Goal: Find specific page/section: Find specific page/section

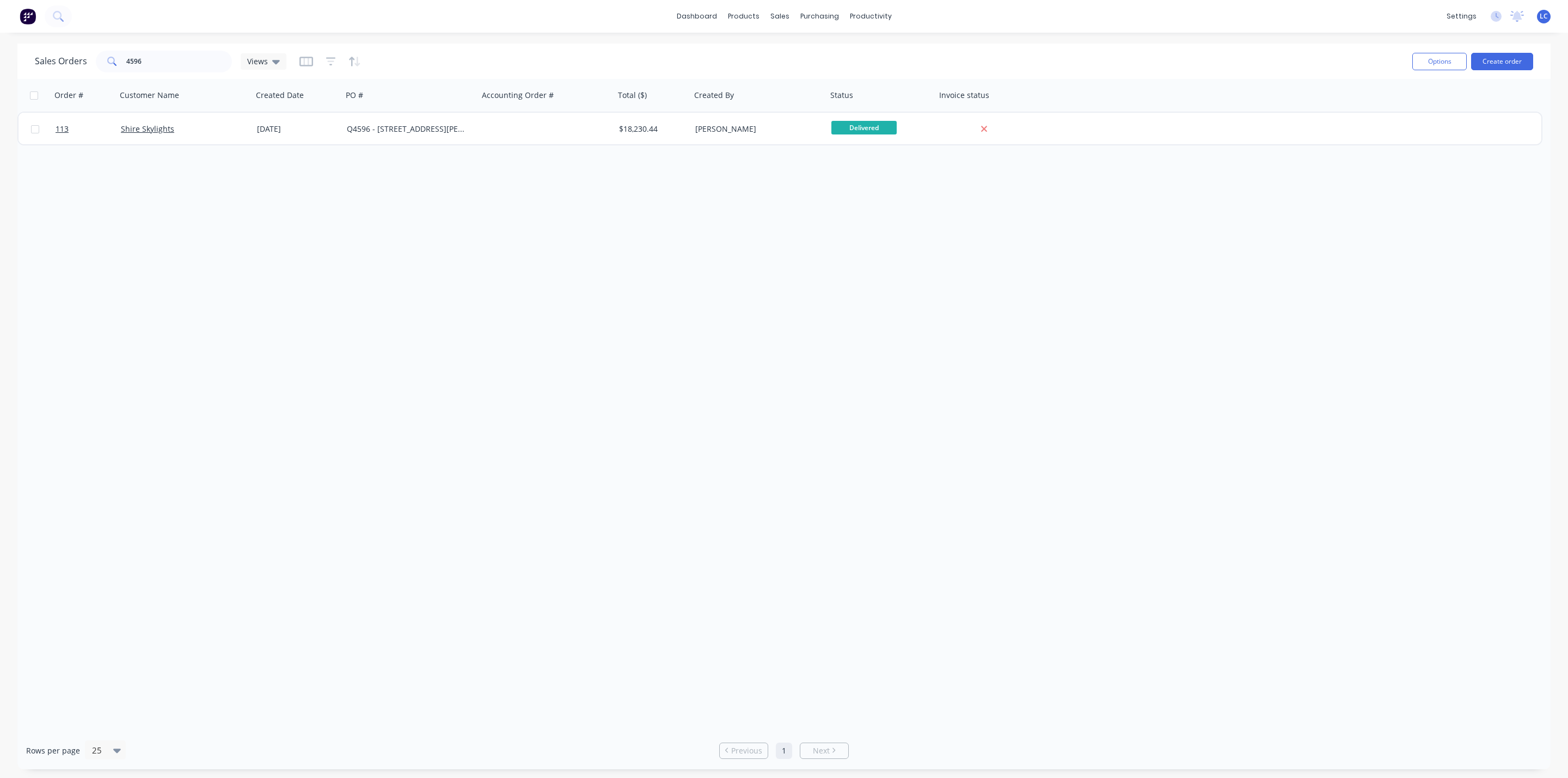
click at [311, 342] on div "Order # Customer Name Created Date PO # Accounting Order # Total ($) Created By…" at bounding box center [784, 405] width 1533 height 653
drag, startPoint x: 159, startPoint y: 61, endPoint x: 45, endPoint y: 47, distance: 114.9
click at [45, 48] on div "Sales Orders 4596 Views" at bounding box center [719, 61] width 1369 height 27
type input "Minna"
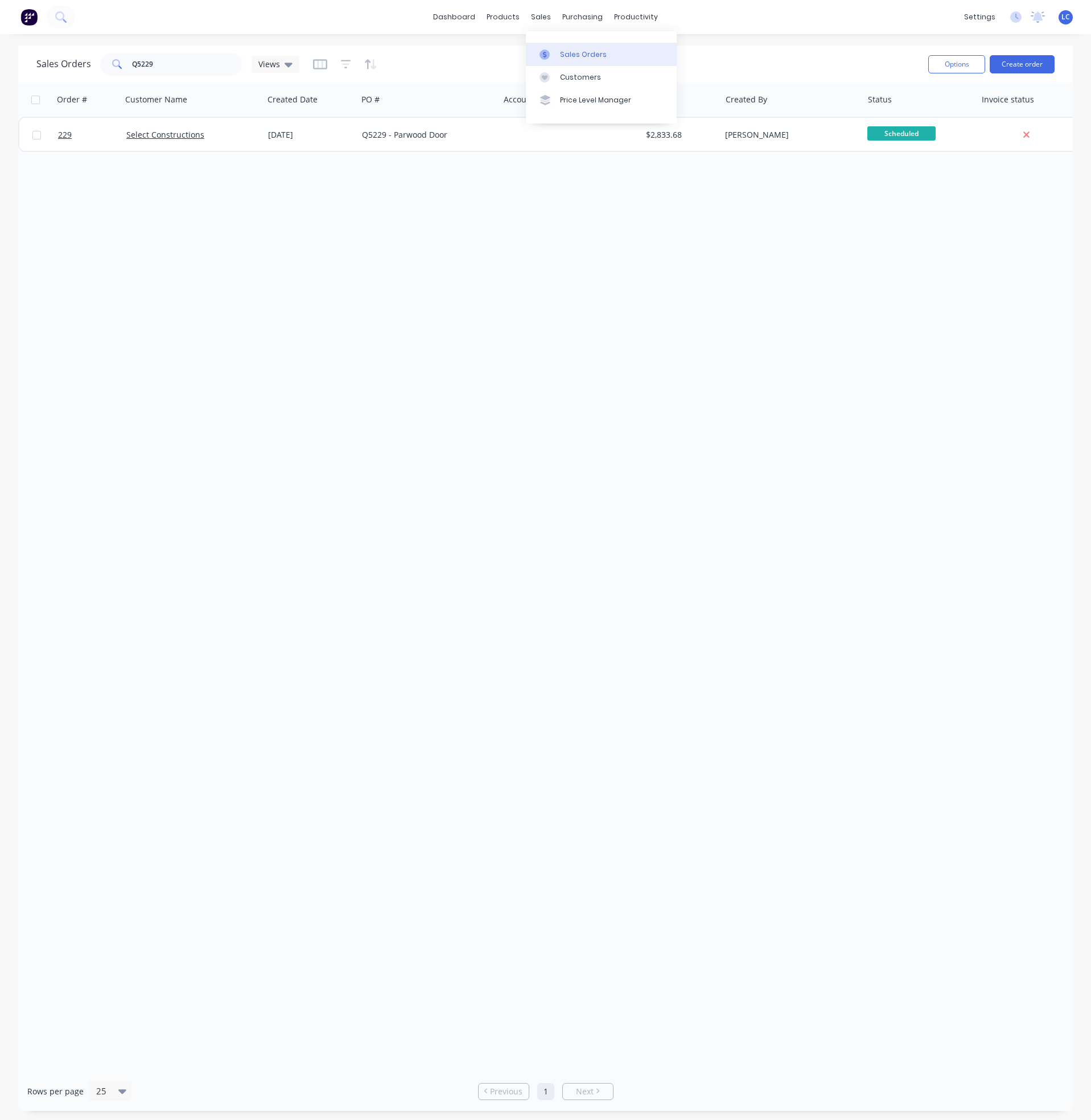
click at [582, 54] on div "Sales Orders" at bounding box center [583, 54] width 47 height 10
click at [574, 49] on div "Sales Orders" at bounding box center [583, 54] width 47 height 10
click at [538, 9] on div "sales" at bounding box center [541, 17] width 31 height 17
click at [574, 58] on div "Sales Orders" at bounding box center [583, 54] width 47 height 10
click at [574, 49] on div "Sales Orders" at bounding box center [583, 54] width 47 height 10
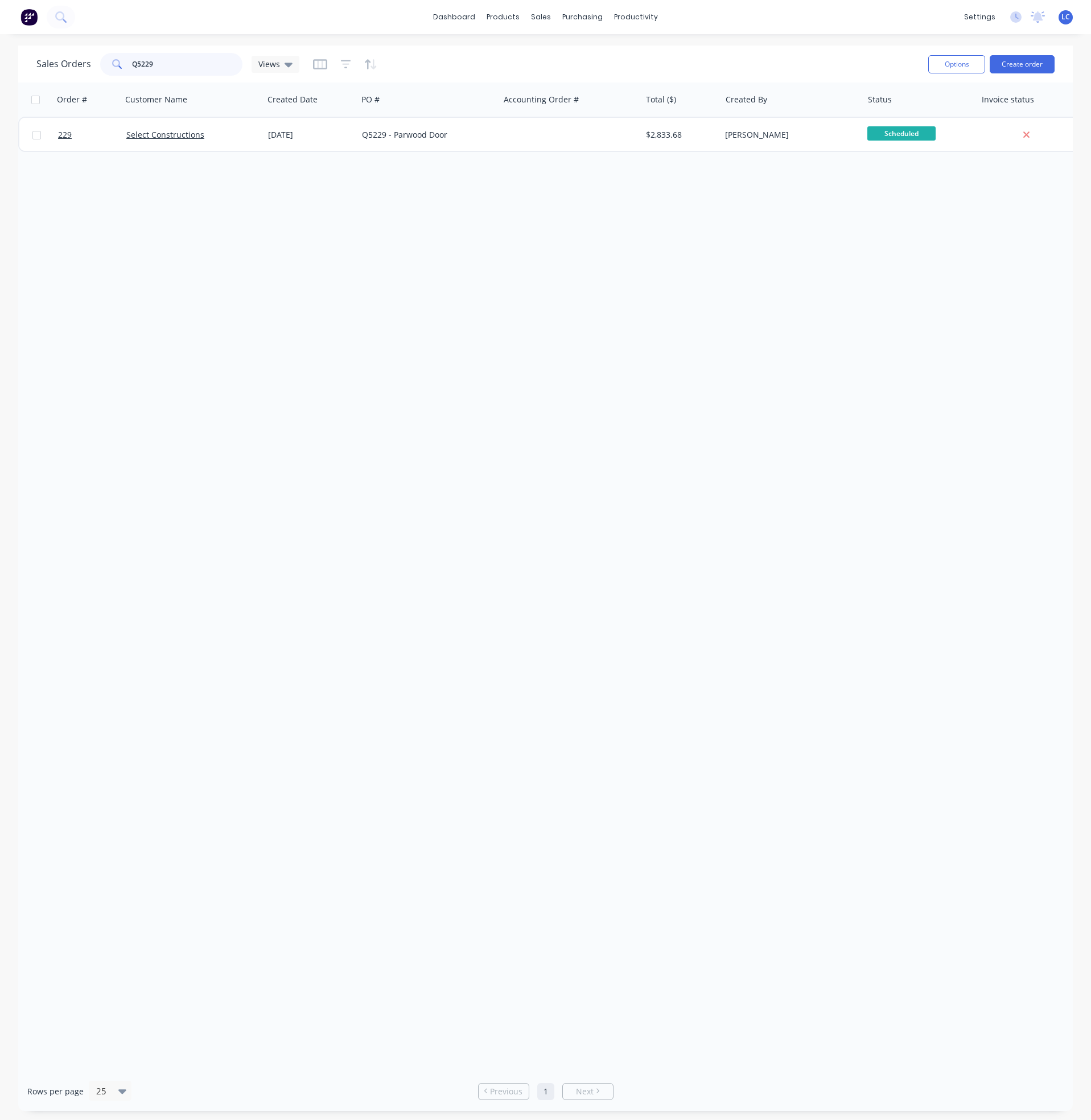
drag, startPoint x: 142, startPoint y: 61, endPoint x: 89, endPoint y: 61, distance: 53.0
click at [90, 60] on div "Sales Orders Q5229 Views" at bounding box center [168, 64] width 263 height 22
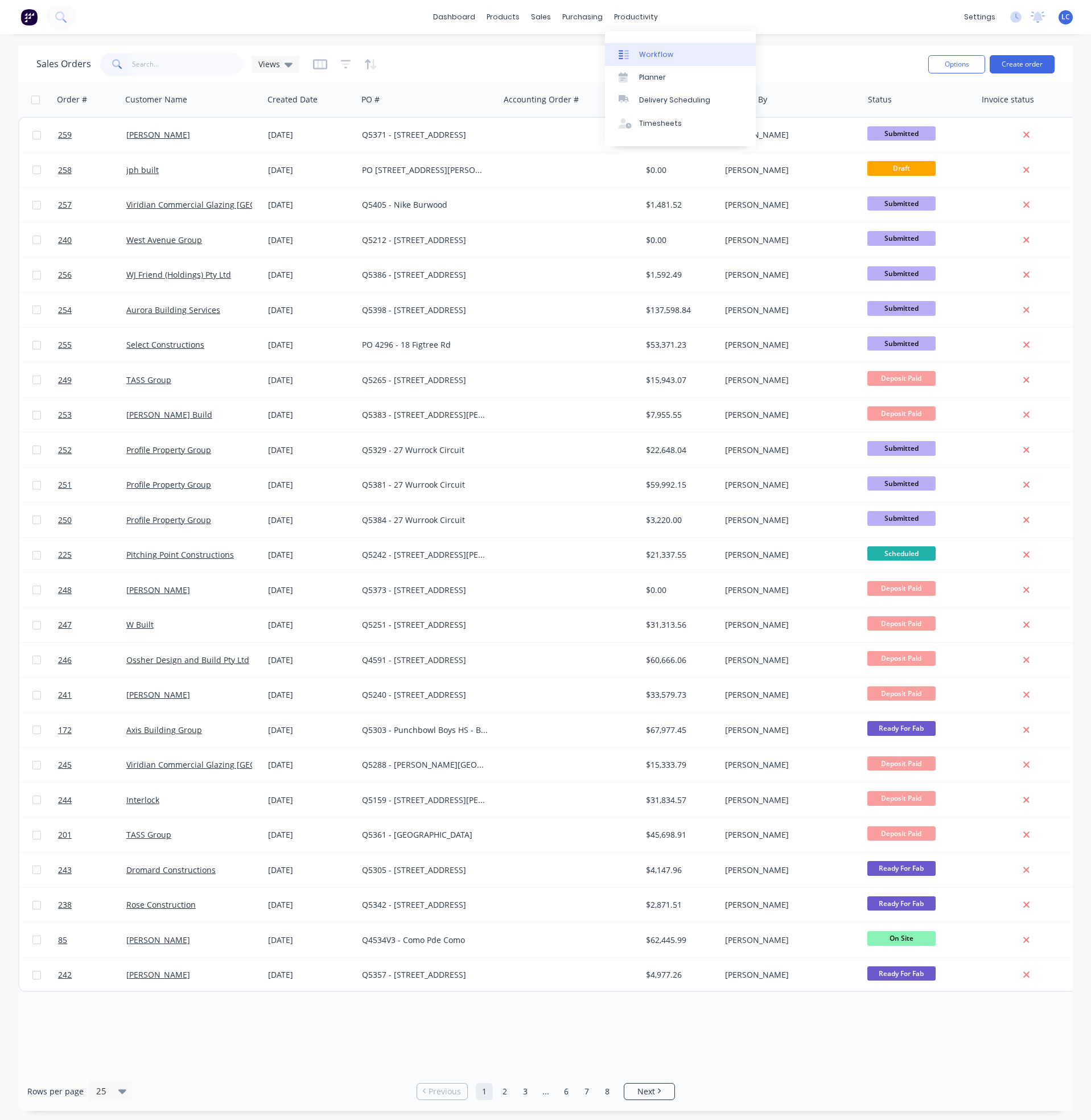
click at [644, 52] on div "Workflow" at bounding box center [656, 54] width 34 height 10
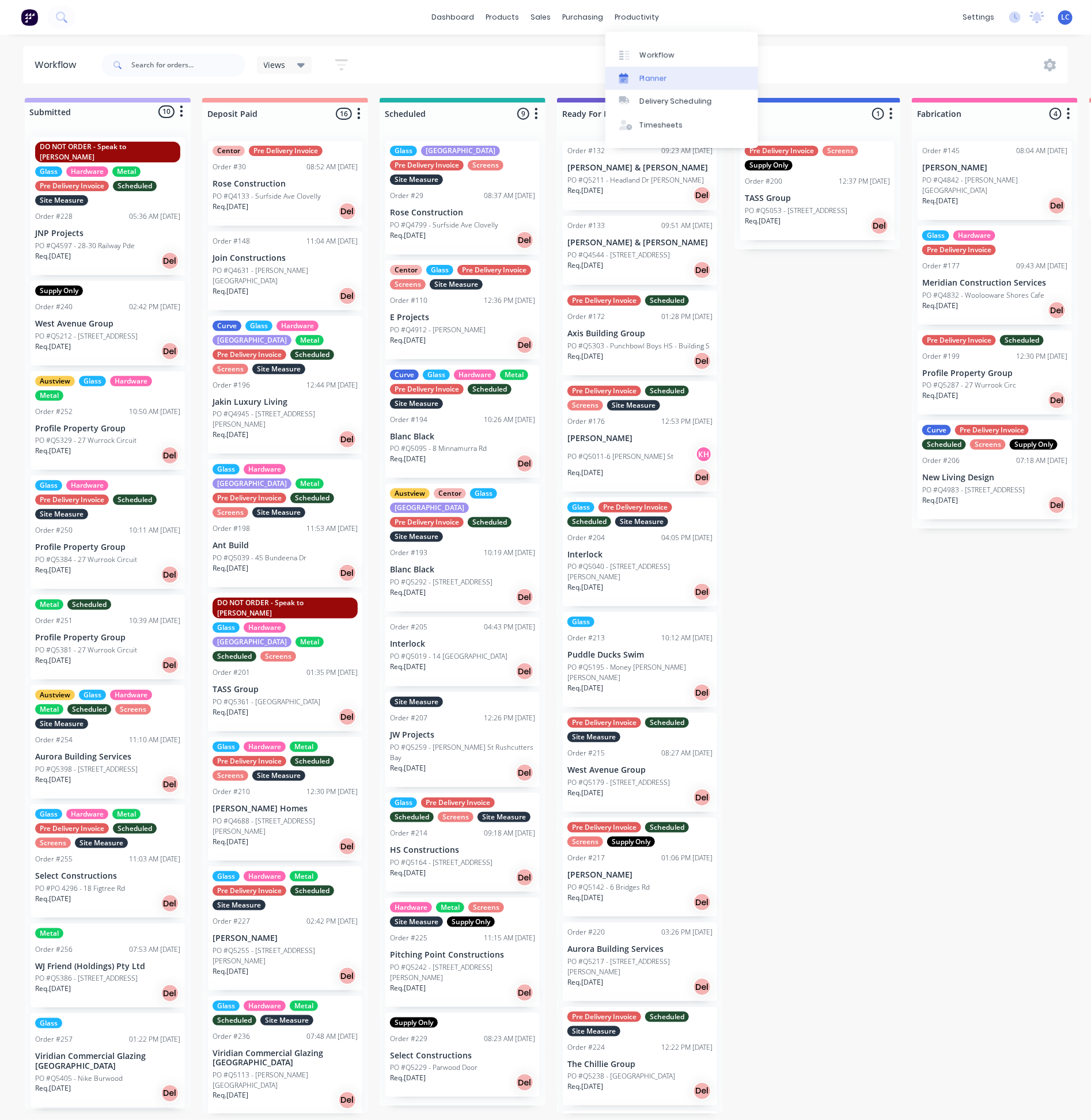
click at [657, 76] on div "Planner" at bounding box center [653, 78] width 27 height 10
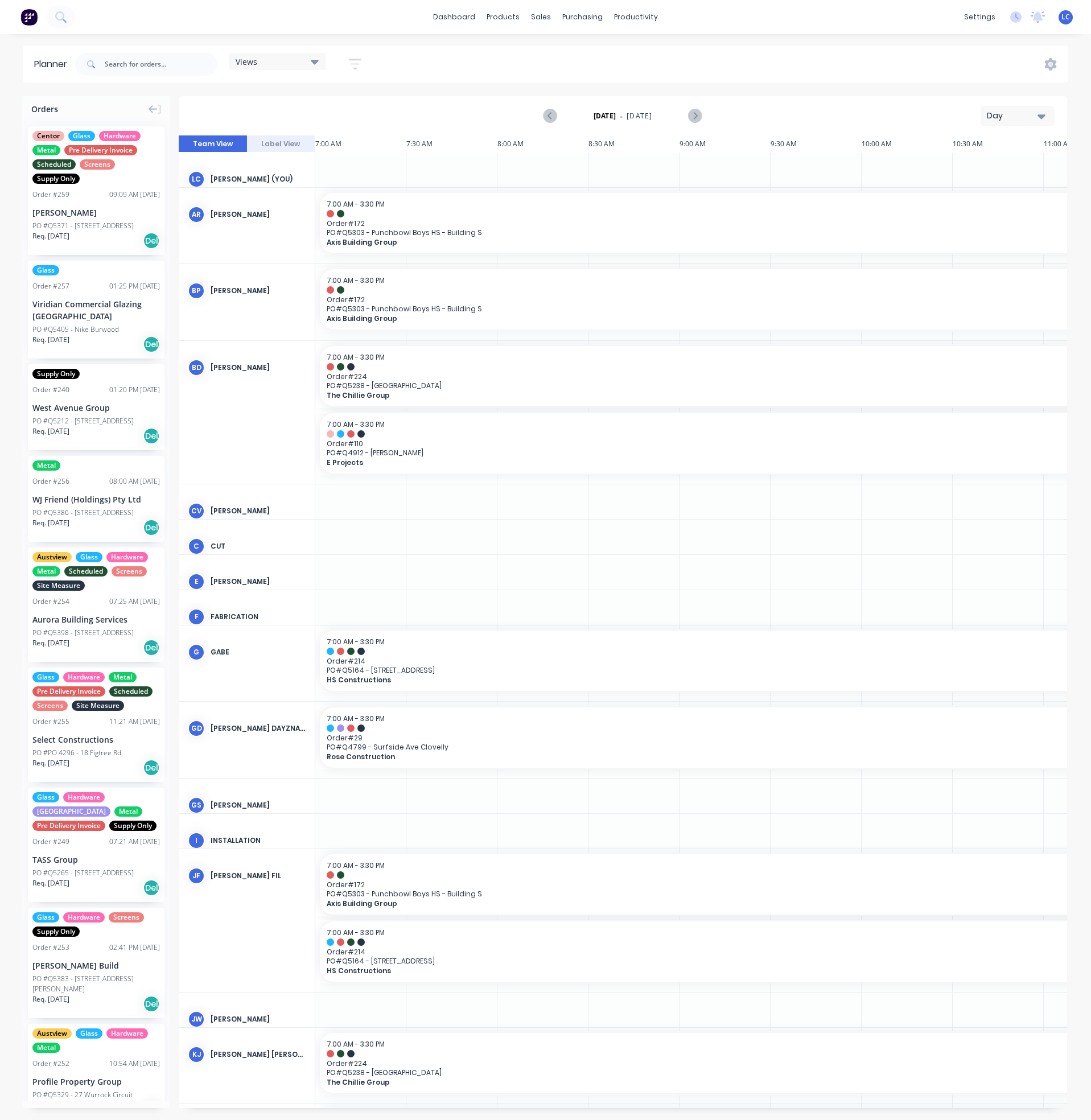
scroll to position [0, 800]
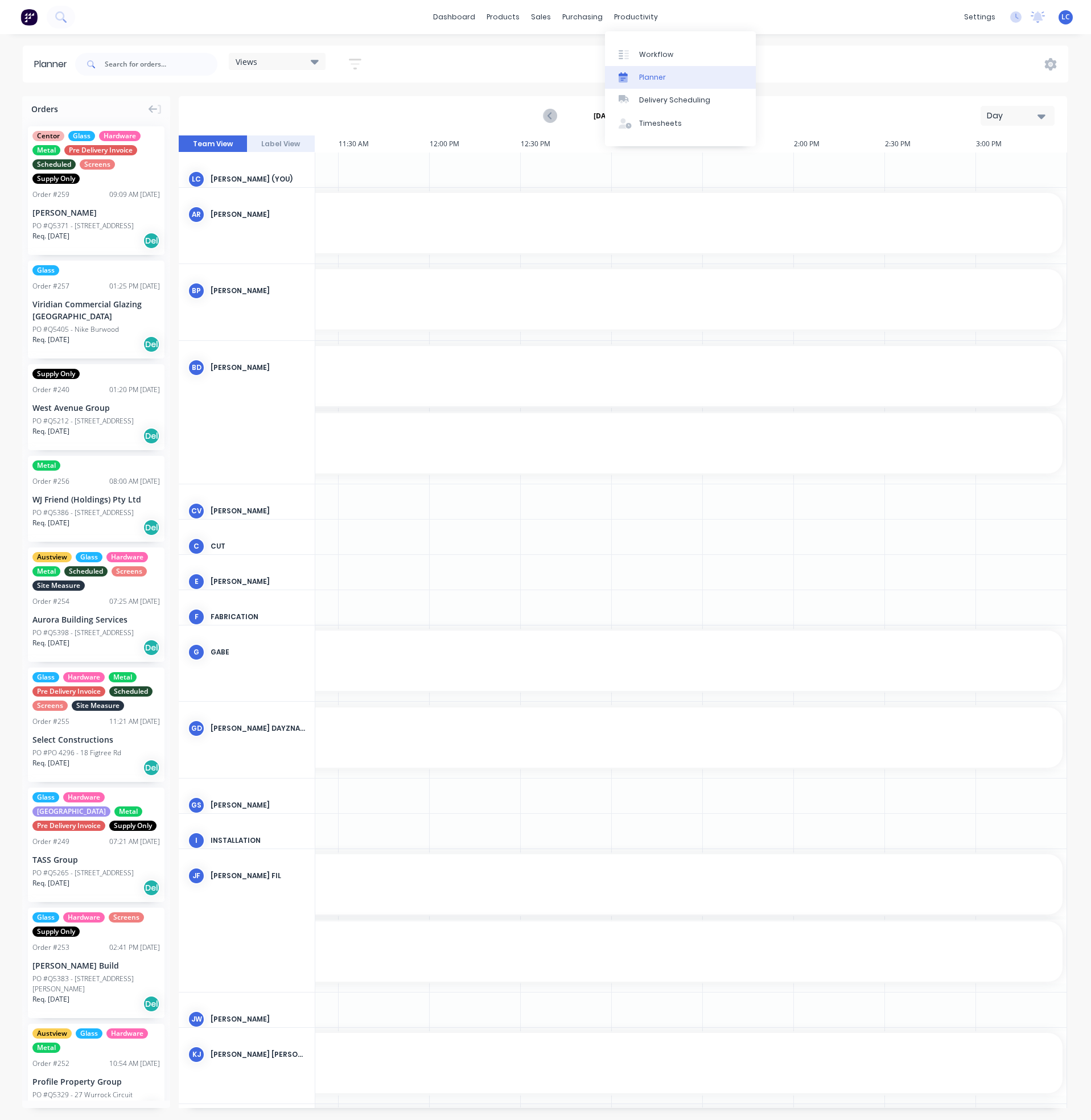
click at [649, 76] on div "Planner" at bounding box center [652, 77] width 27 height 10
click at [312, 67] on div "Views" at bounding box center [278, 61] width 97 height 17
click at [247, 213] on button "Site" at bounding box center [298, 214] width 121 height 13
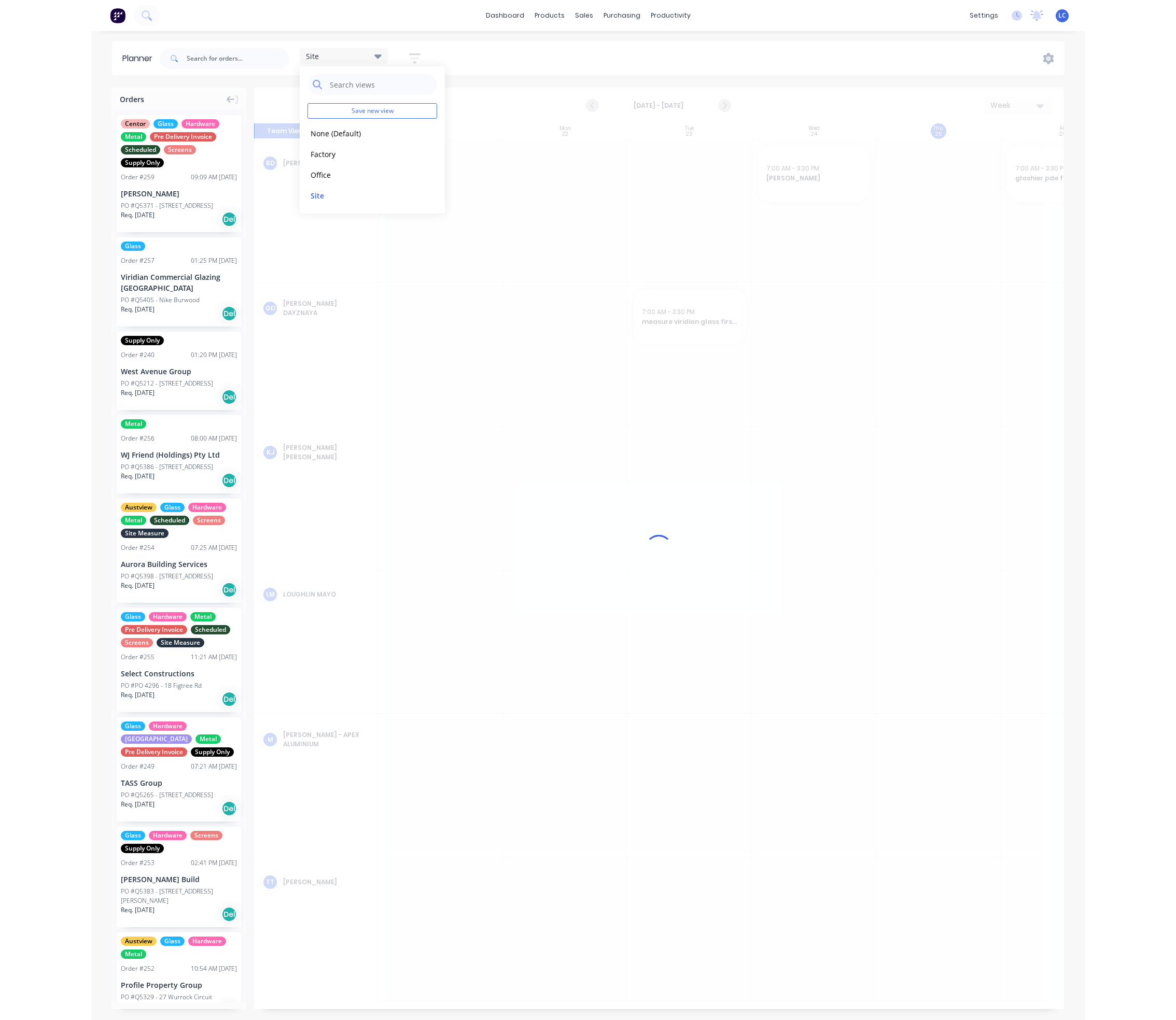
scroll to position [0, 1]
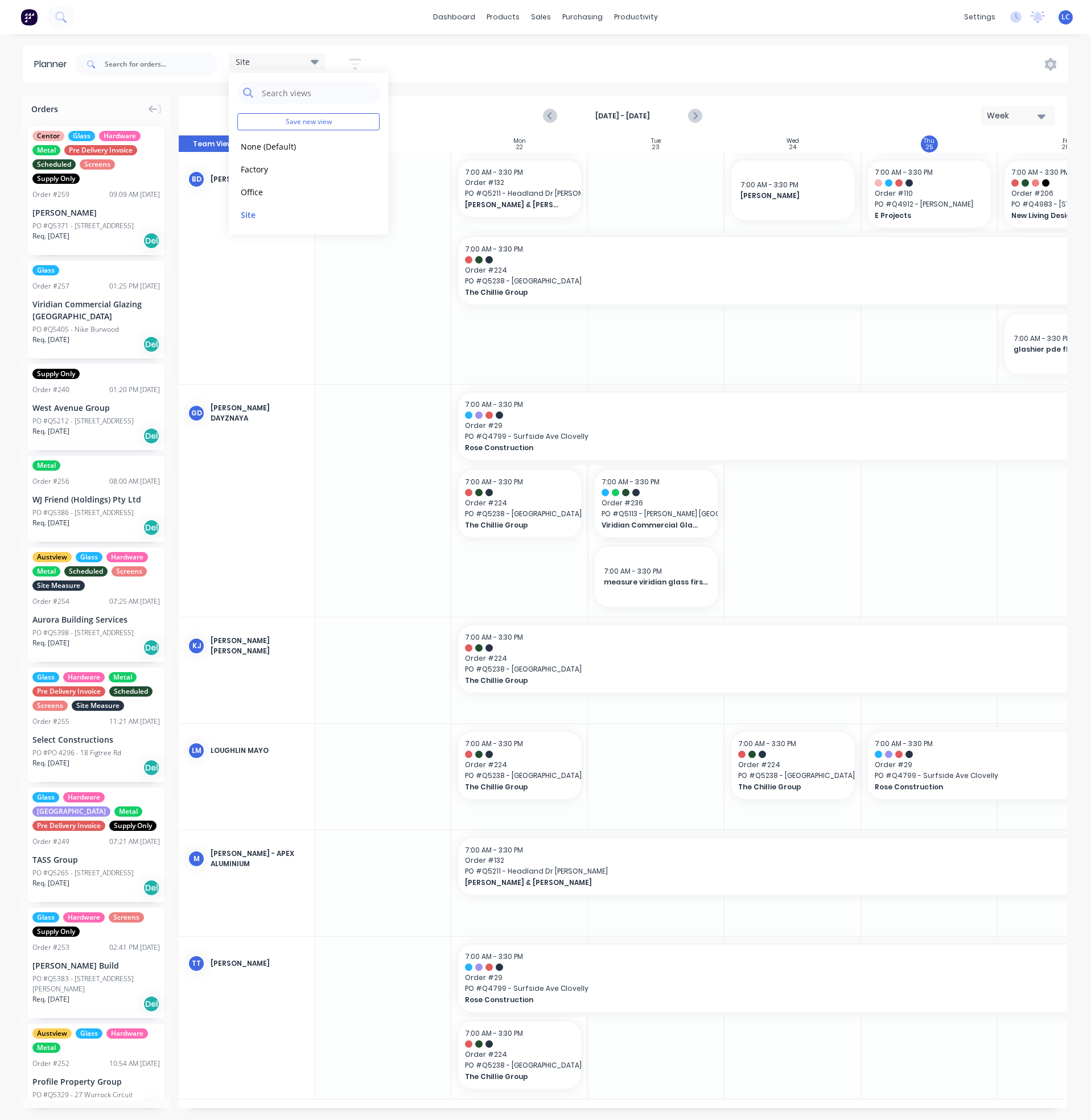
click at [407, 343] on div at bounding box center [382, 268] width 137 height 231
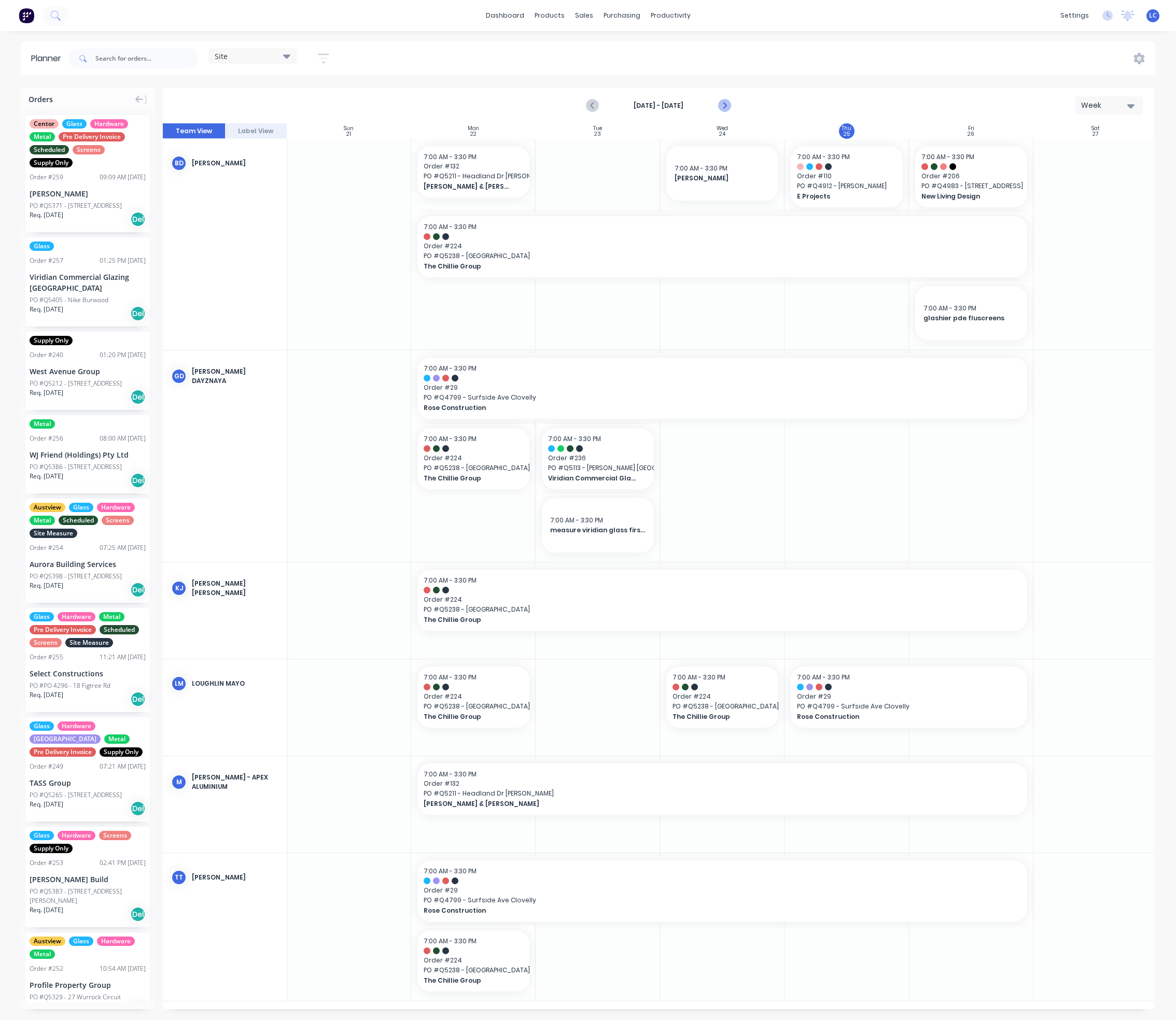
click at [728, 103] on icon "Next page" at bounding box center [724, 105] width 13 height 13
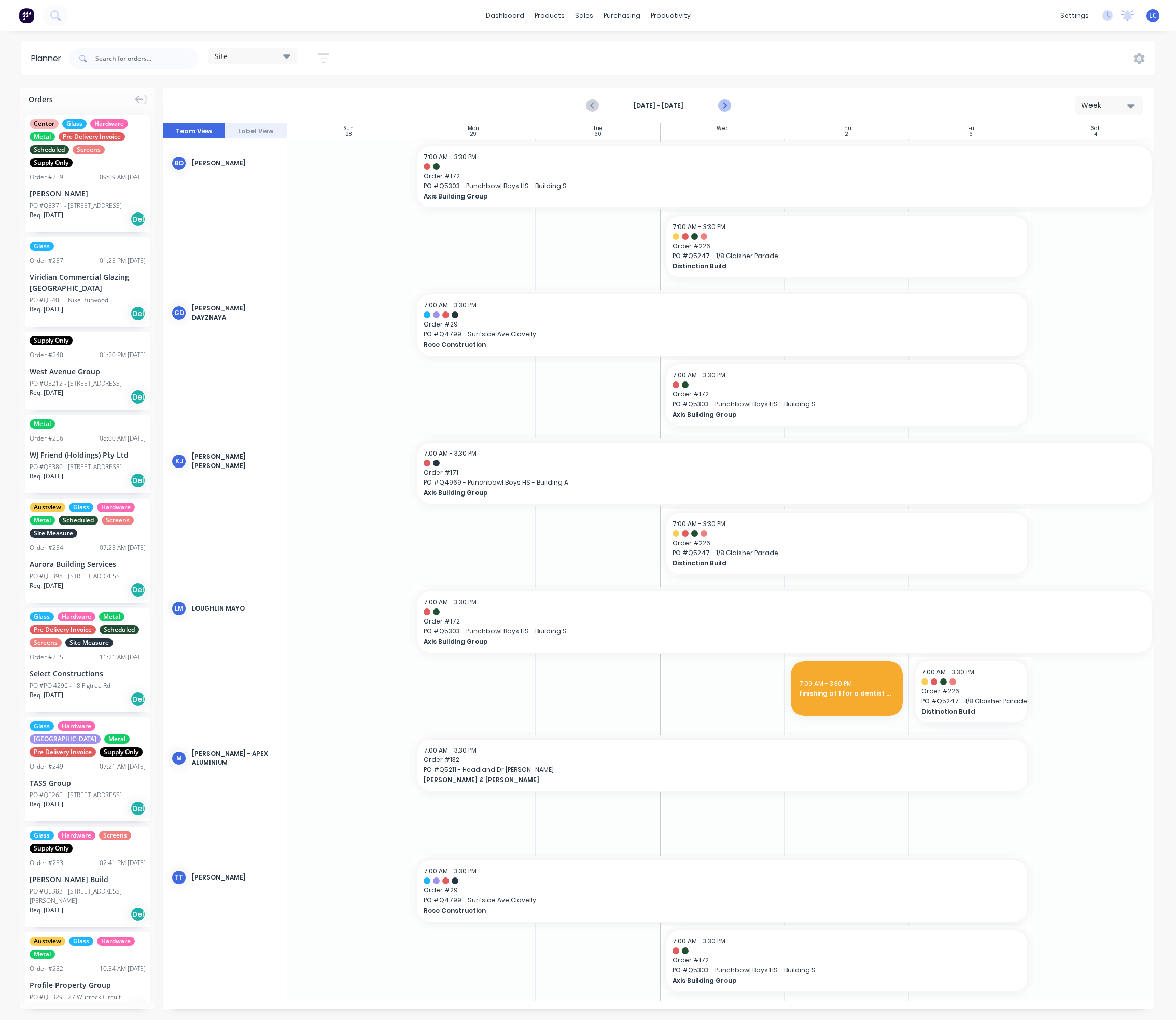
click at [722, 104] on icon "Next page" at bounding box center [724, 105] width 13 height 13
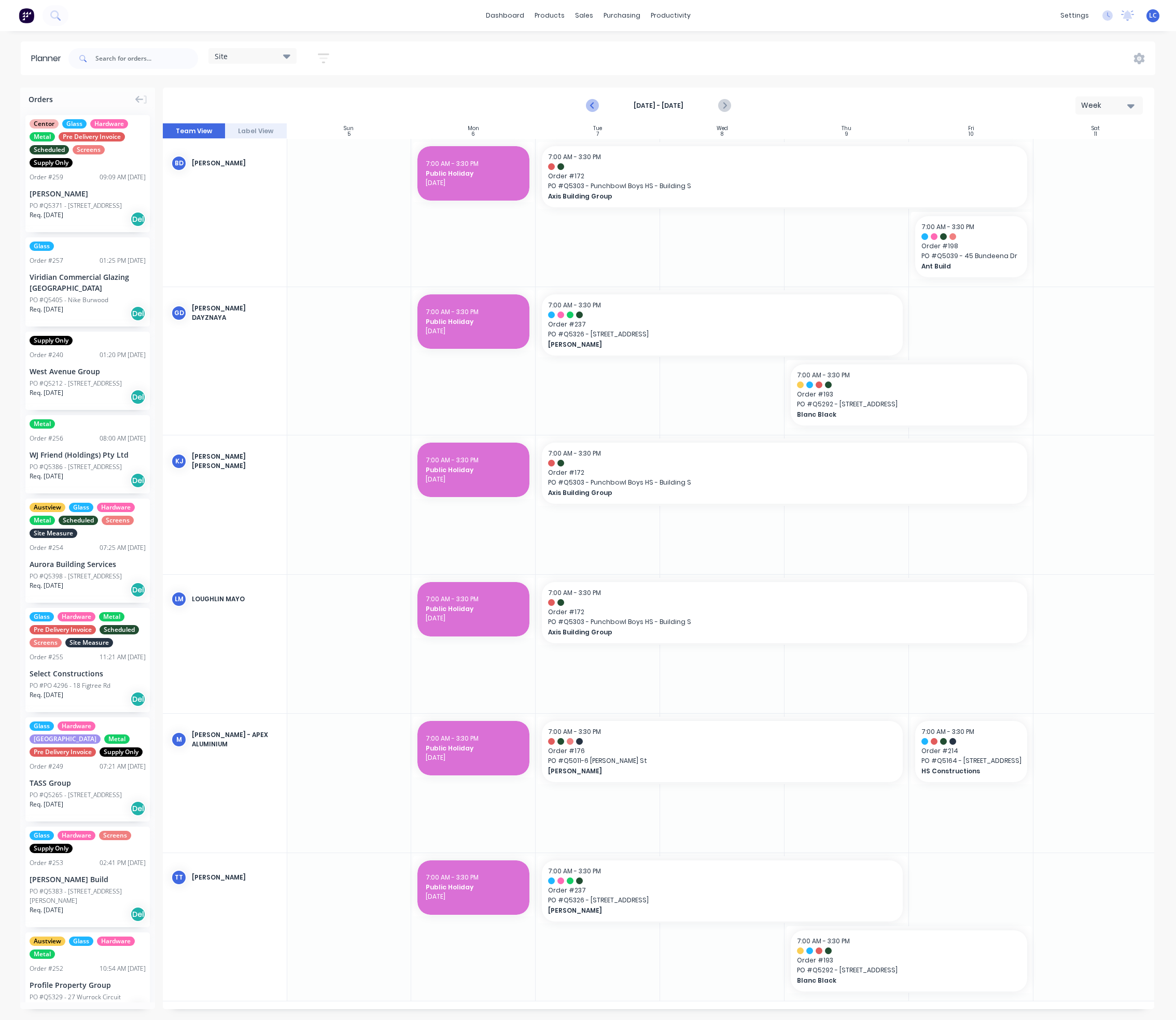
click at [596, 106] on icon "Previous page" at bounding box center [592, 105] width 13 height 13
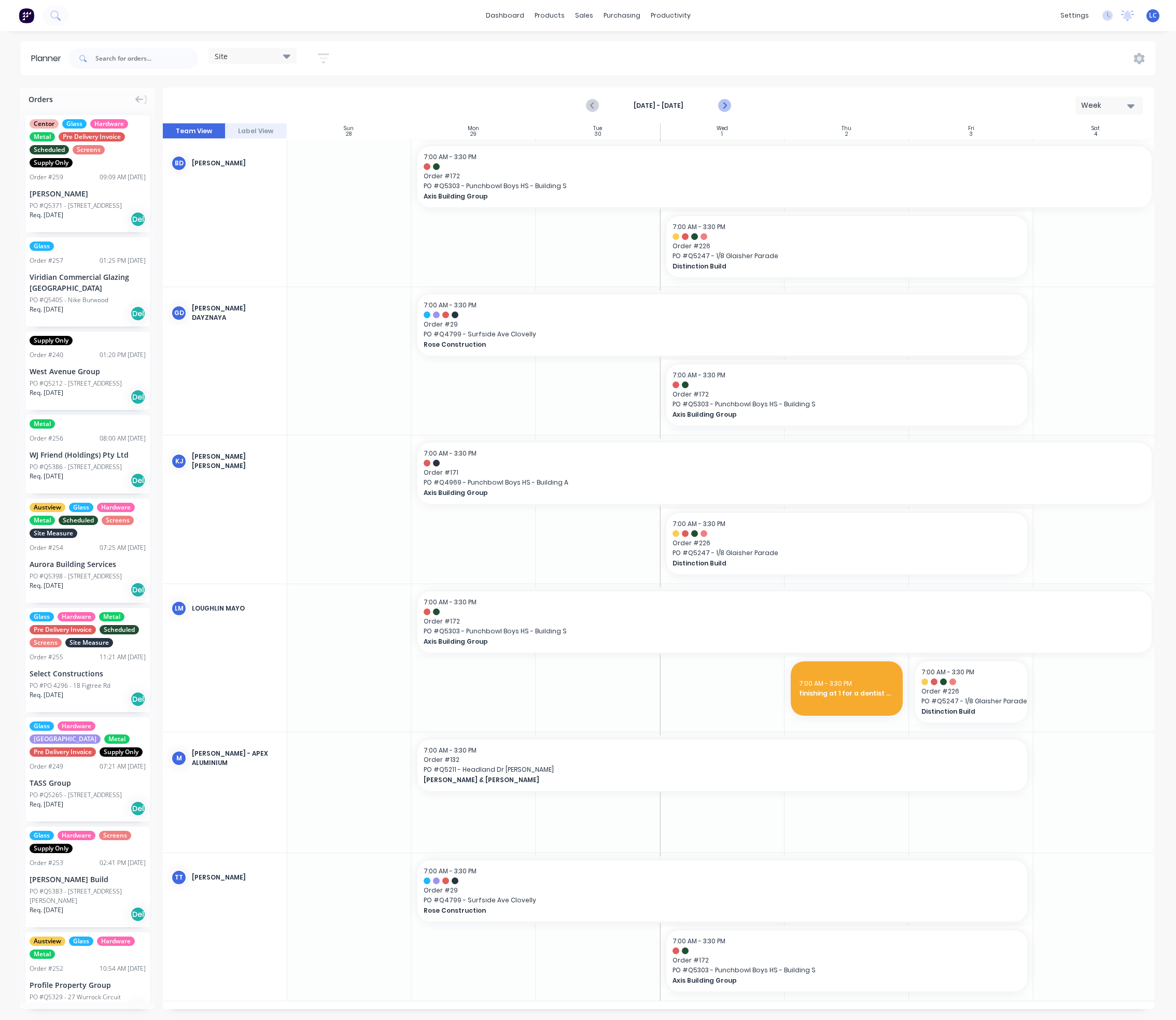
click at [726, 98] on button "Next page" at bounding box center [723, 105] width 20 height 20
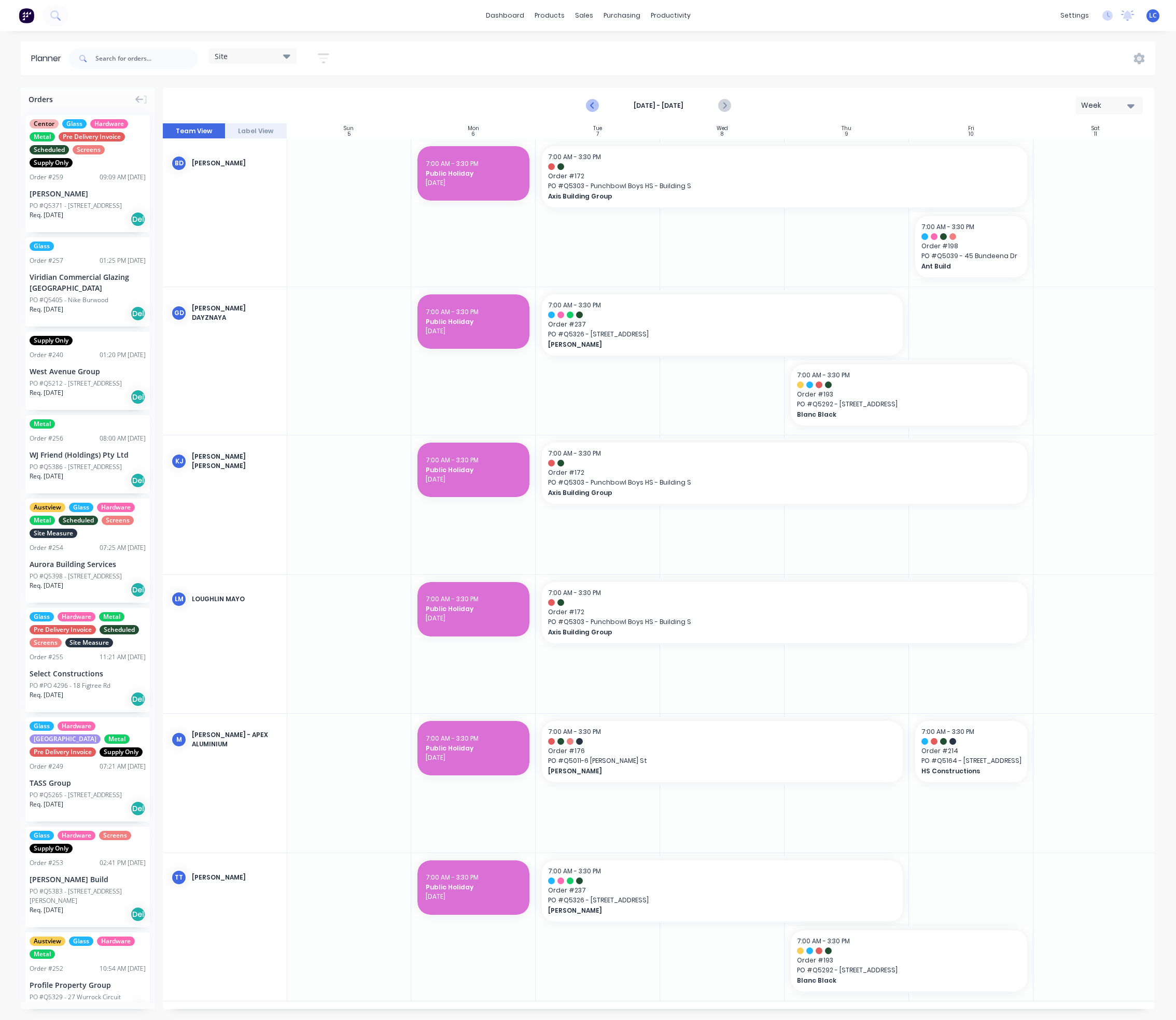
click at [589, 108] on icon "Previous page" at bounding box center [592, 105] width 13 height 13
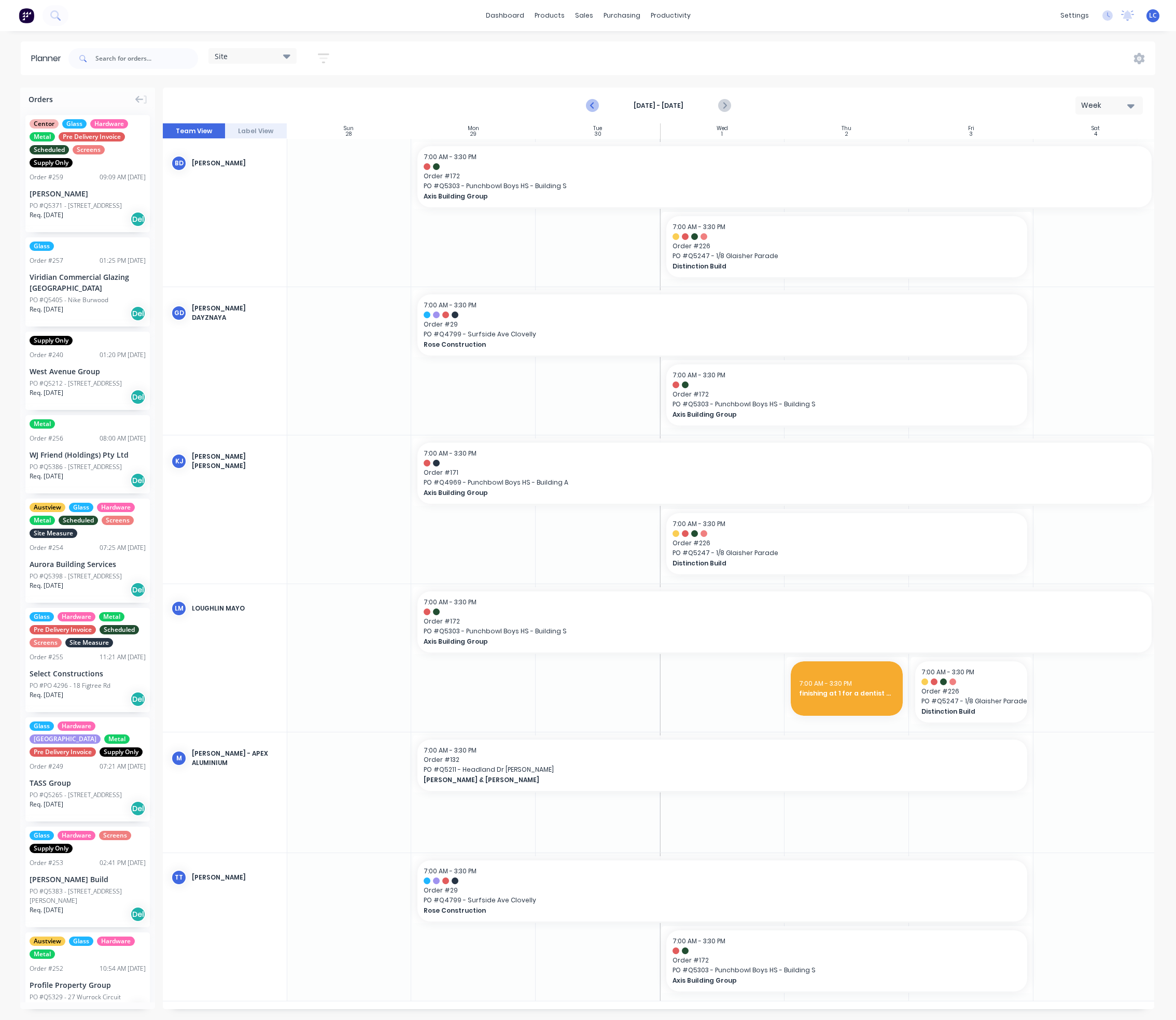
click at [593, 103] on icon "Previous page" at bounding box center [592, 105] width 13 height 13
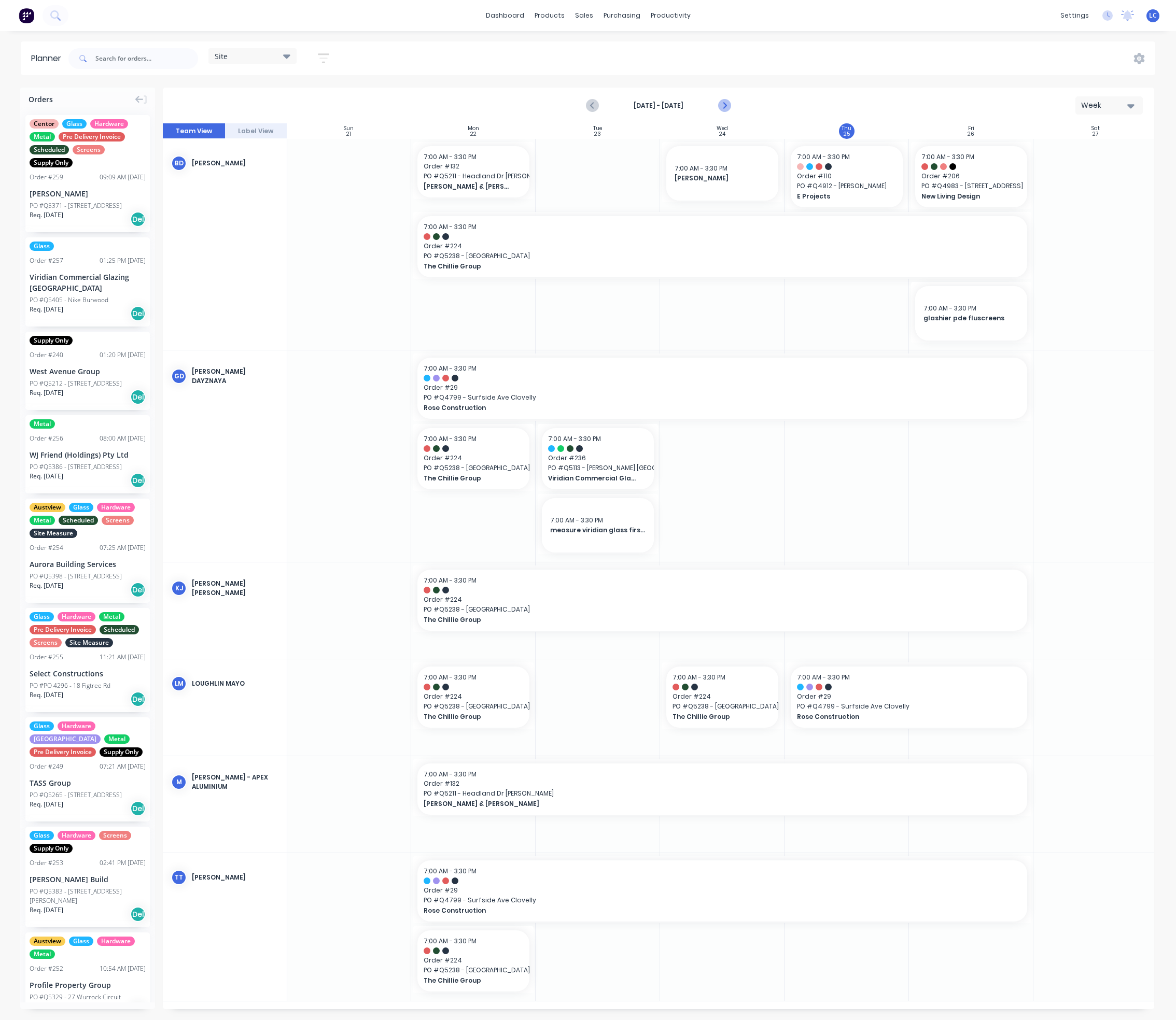
click at [718, 103] on icon "Next page" at bounding box center [724, 105] width 13 height 13
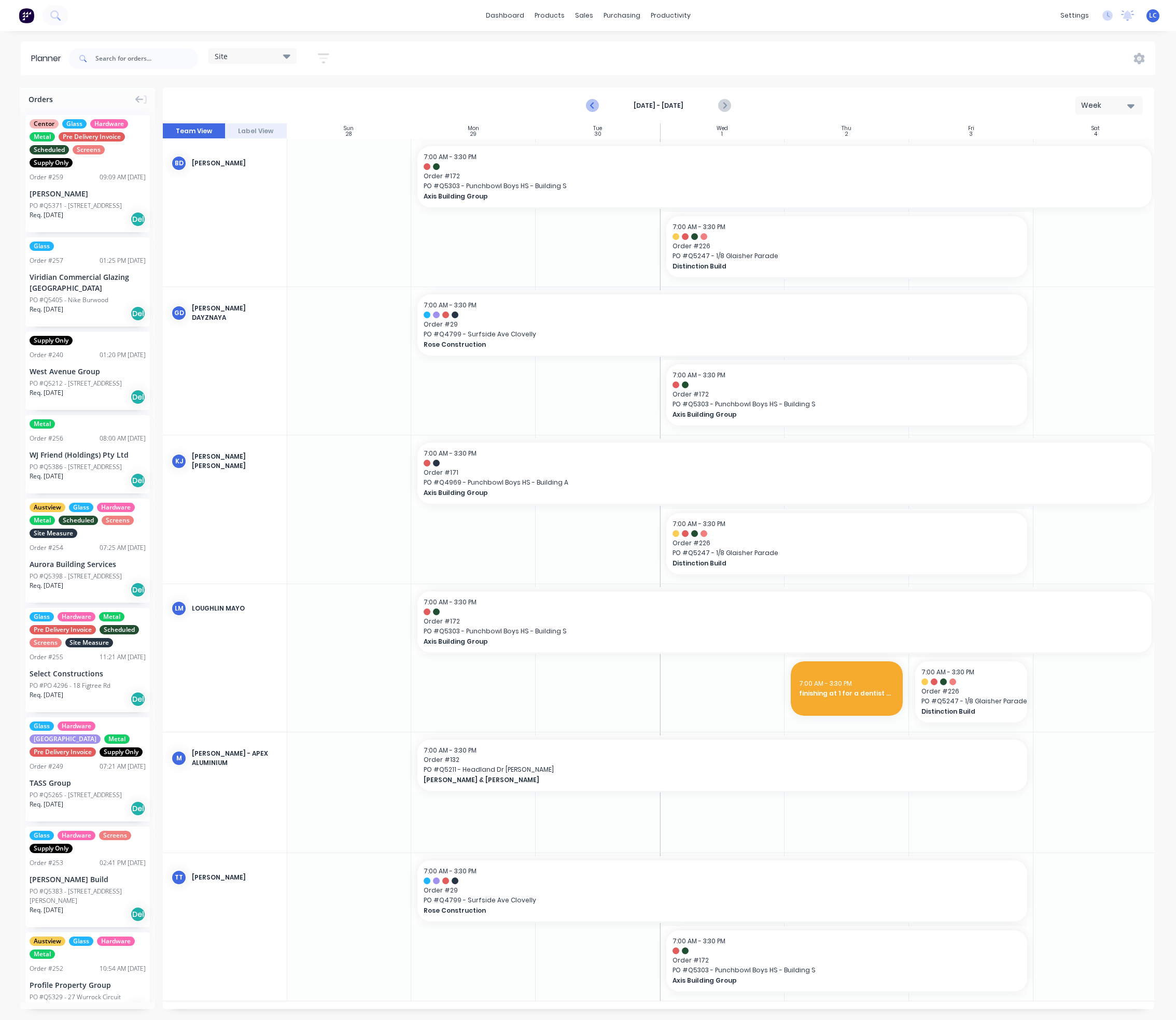
click at [593, 103] on icon "Previous page" at bounding box center [593, 105] width 5 height 9
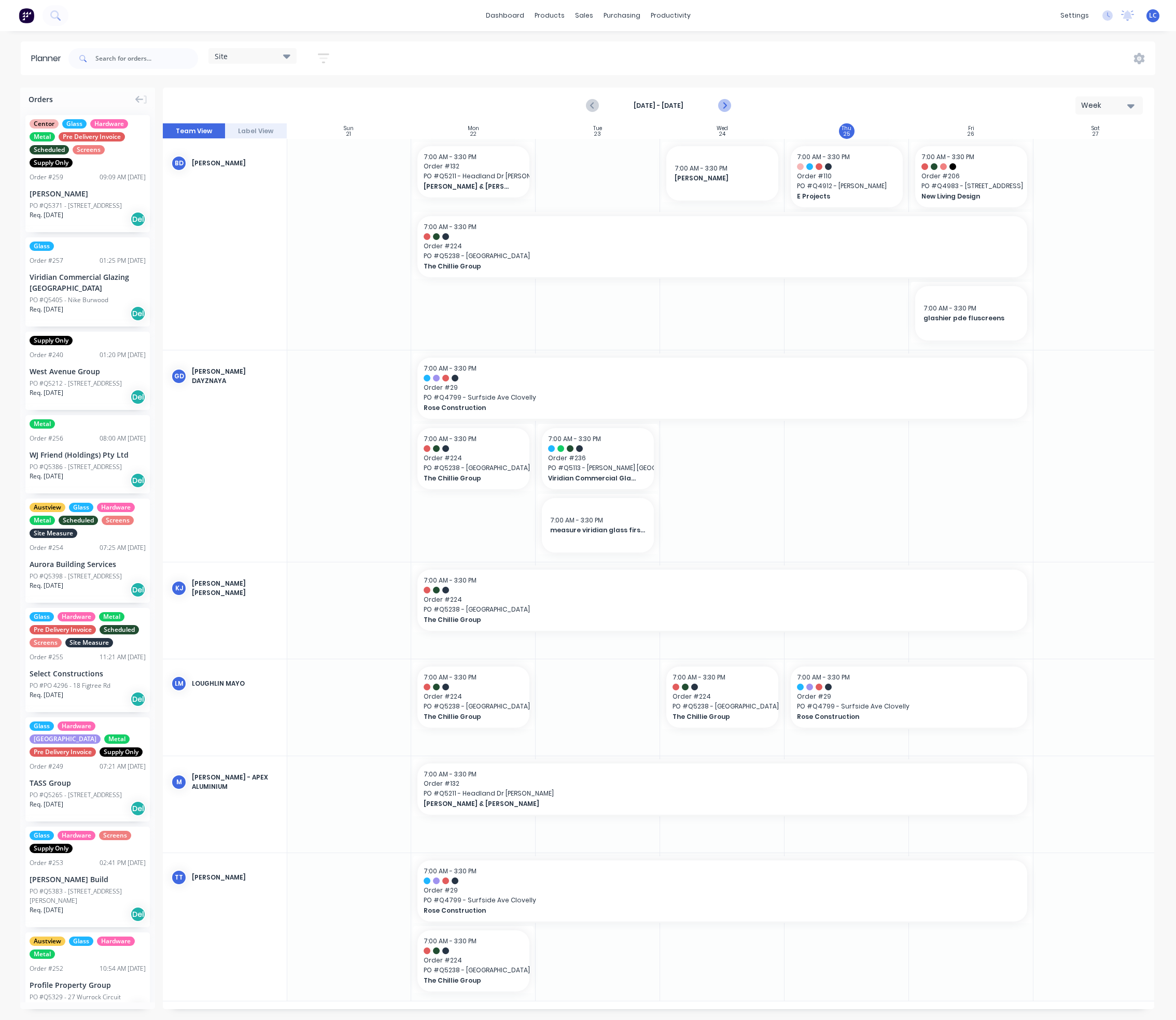
click at [727, 101] on icon "Next page" at bounding box center [724, 105] width 13 height 13
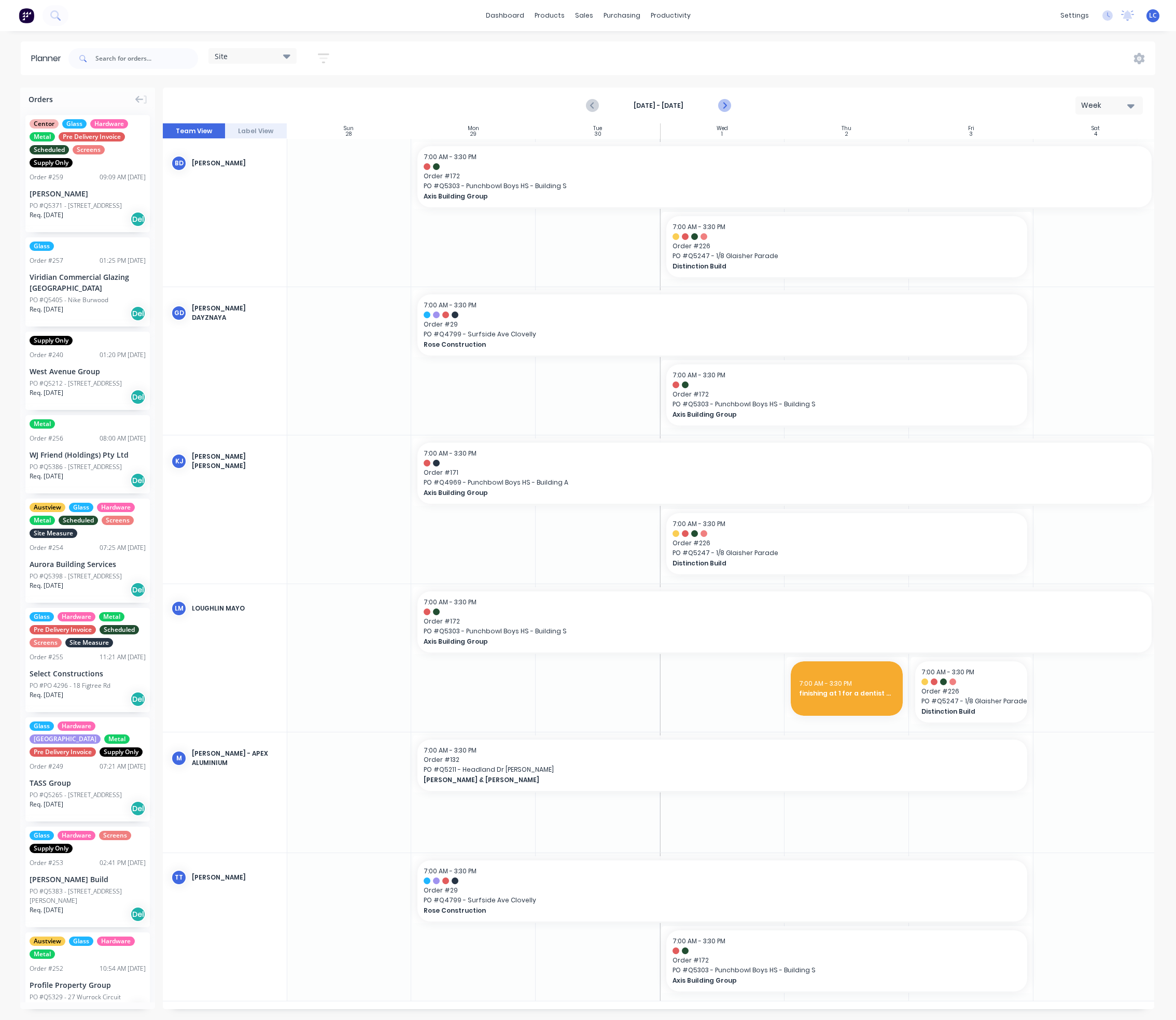
click at [725, 104] on icon "Next page" at bounding box center [724, 105] width 5 height 9
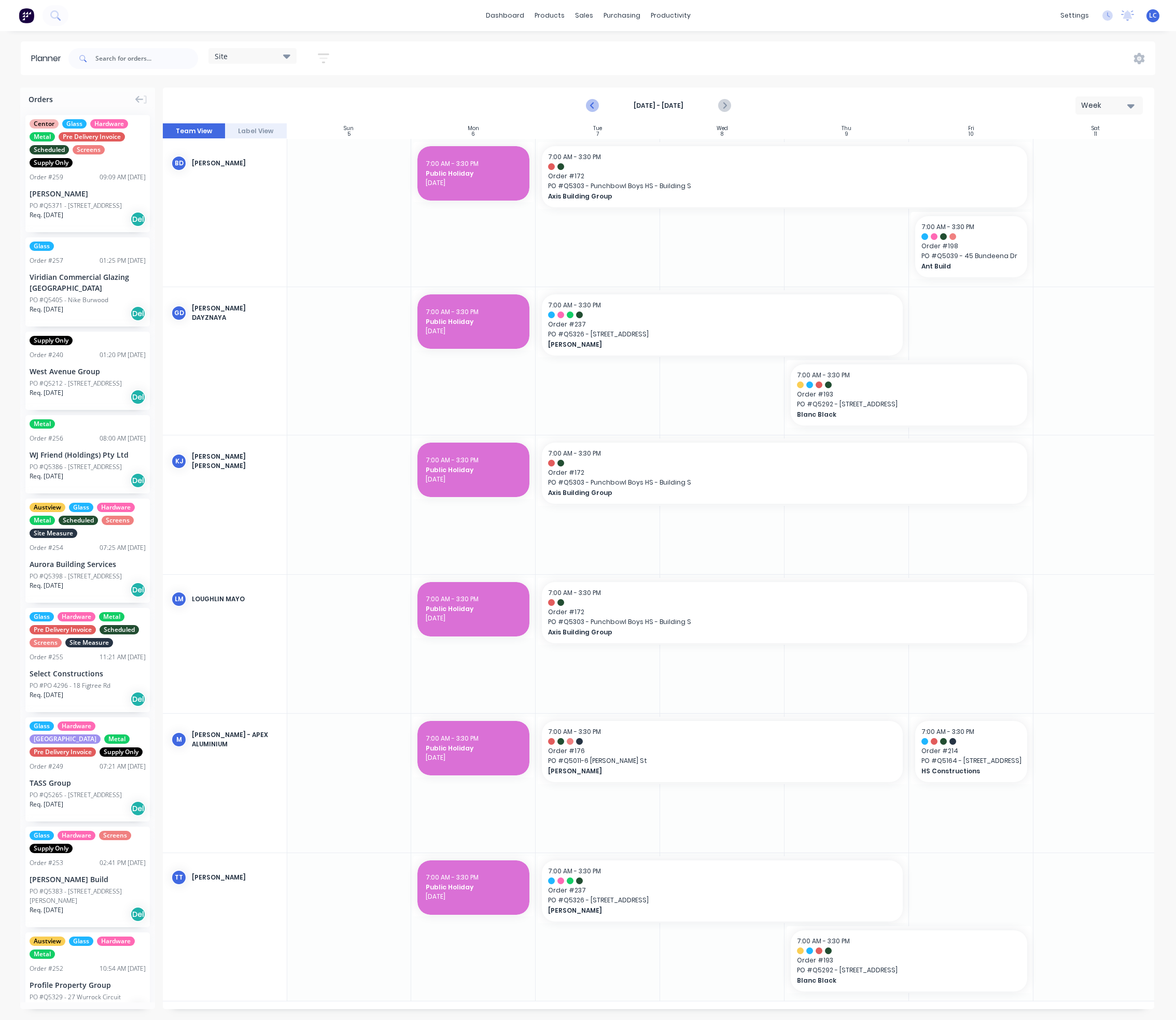
click at [588, 103] on icon "Previous page" at bounding box center [592, 105] width 13 height 13
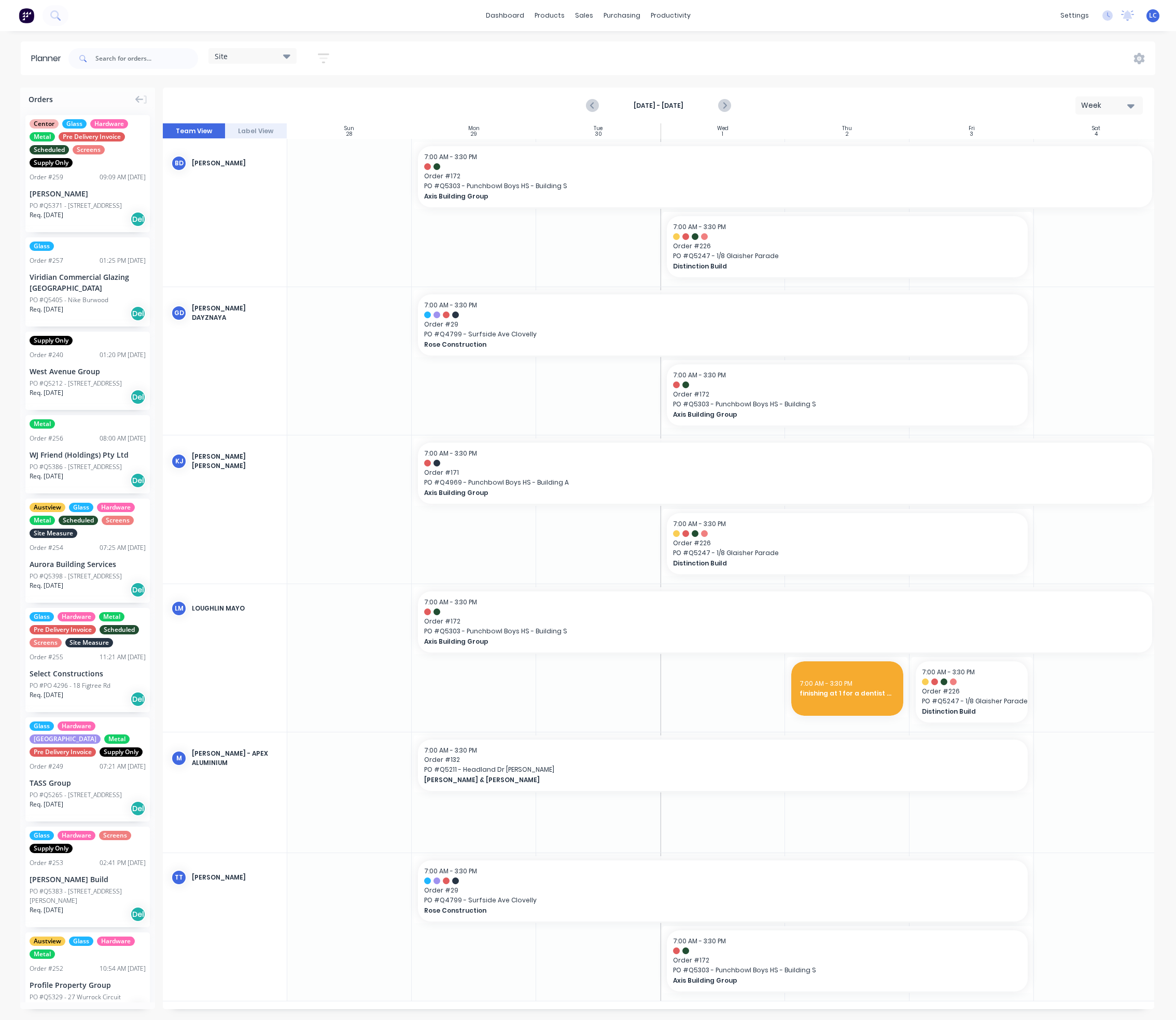
scroll to position [0, 1]
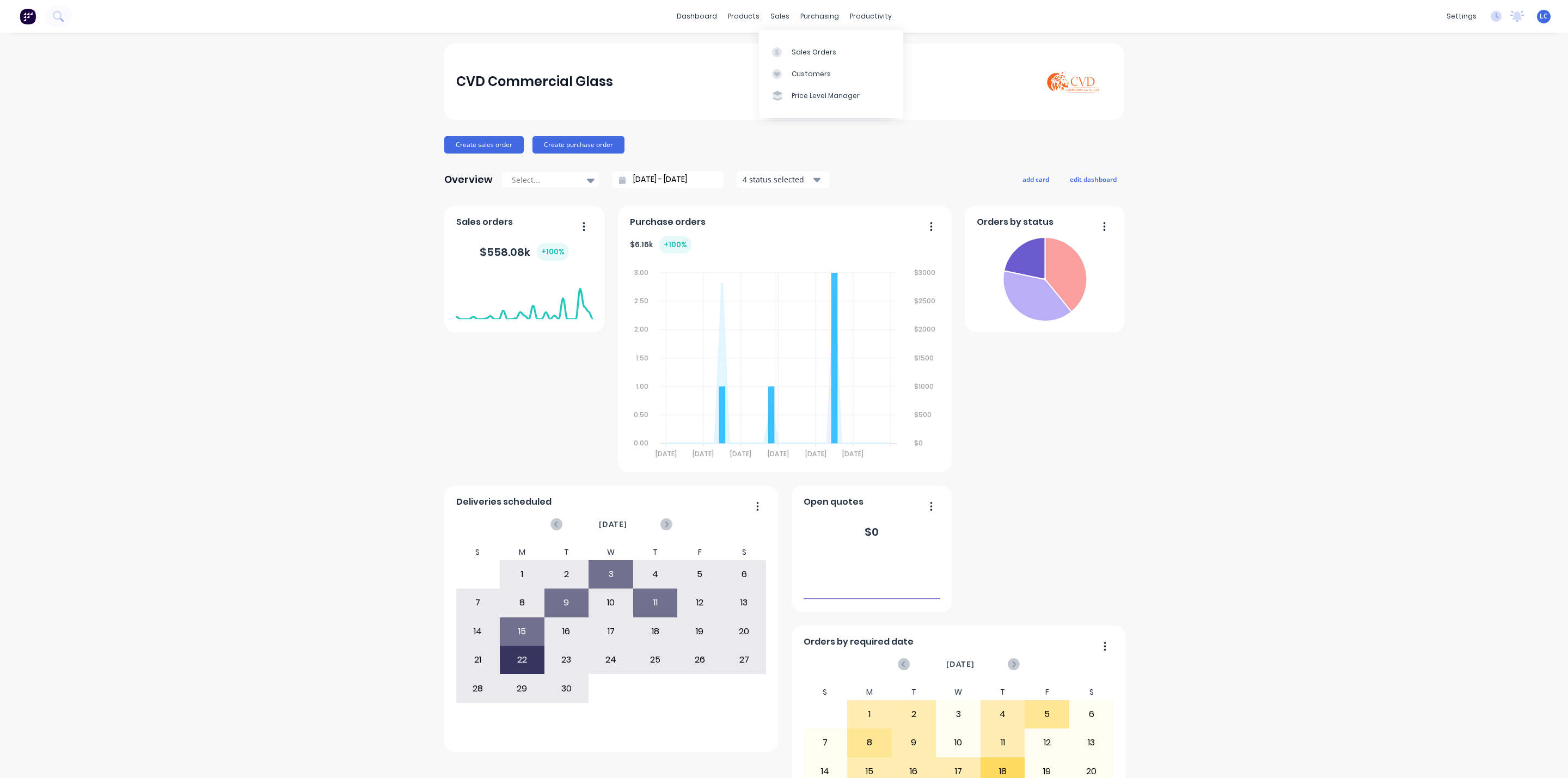
drag, startPoint x: 764, startPoint y: 15, endPoint x: 787, endPoint y: 24, distance: 24.7
click at [765, 14] on div "sales" at bounding box center [780, 17] width 30 height 17
drag, startPoint x: 778, startPoint y: 15, endPoint x: 783, endPoint y: 20, distance: 7.1
click at [778, 15] on div "sales" at bounding box center [780, 17] width 30 height 17
click at [795, 50] on div "Sales Orders" at bounding box center [814, 52] width 45 height 10
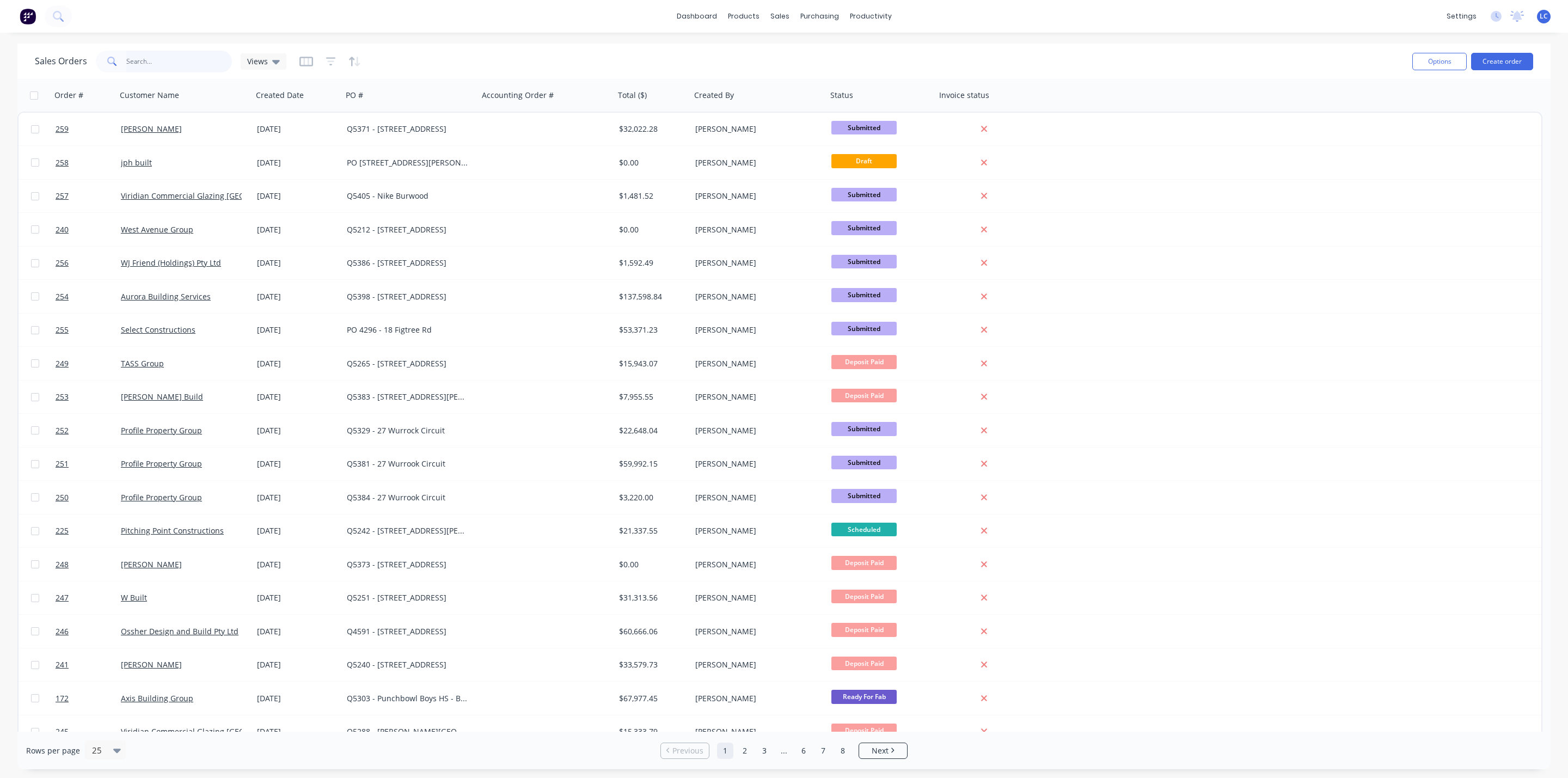
click at [131, 55] on input "text" at bounding box center [180, 61] width 107 height 21
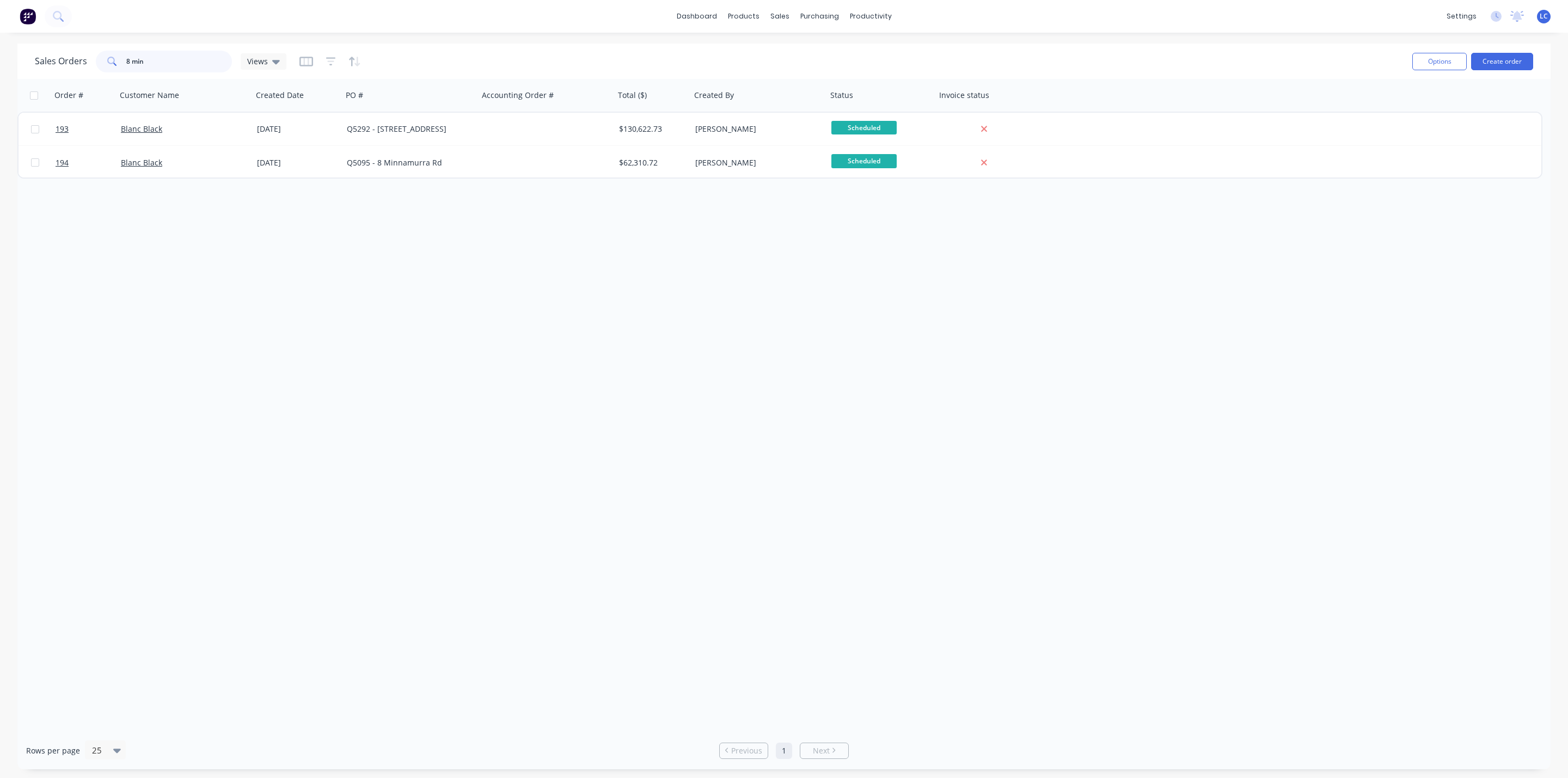
type input "8 min"
